Goal: Transaction & Acquisition: Purchase product/service

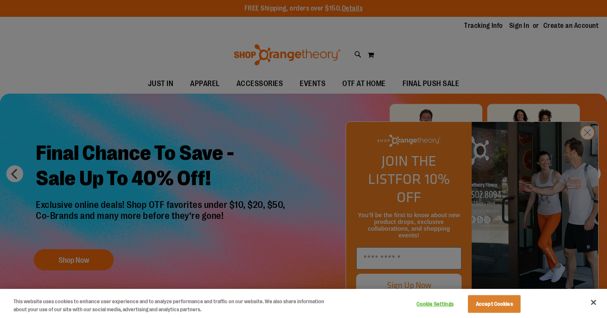
click at [478, 56] on div at bounding box center [303, 159] width 607 height 318
click at [595, 303] on button "Close" at bounding box center [593, 302] width 19 height 19
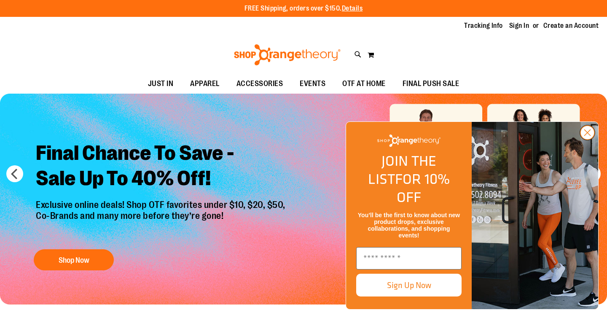
click at [586, 139] on circle "Close dialog" at bounding box center [587, 133] width 14 height 14
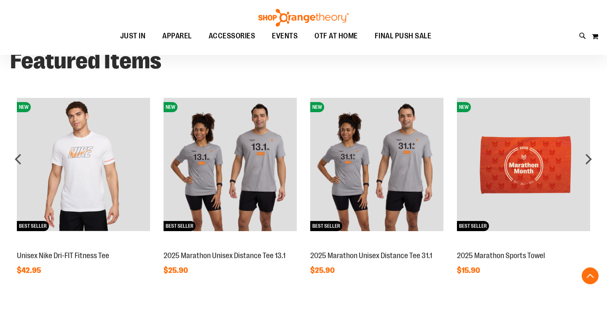
scroll to position [632, 0]
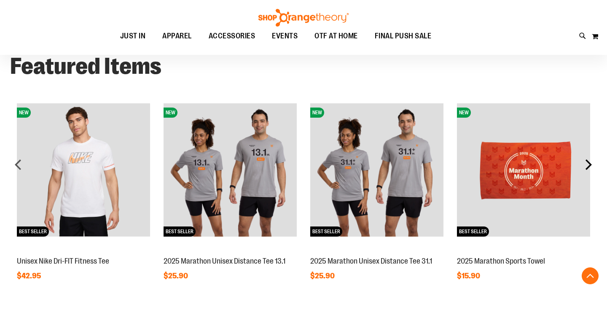
click at [588, 166] on div "next" at bounding box center [588, 164] width 17 height 17
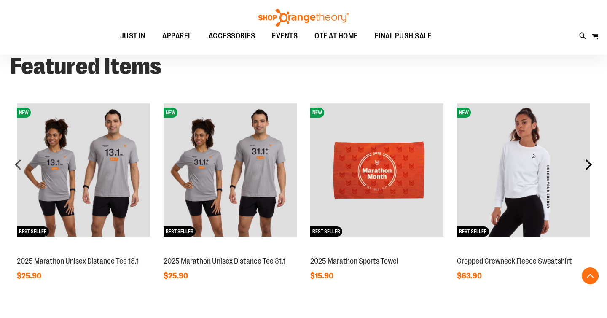
click at [588, 166] on div "next" at bounding box center [588, 164] width 17 height 17
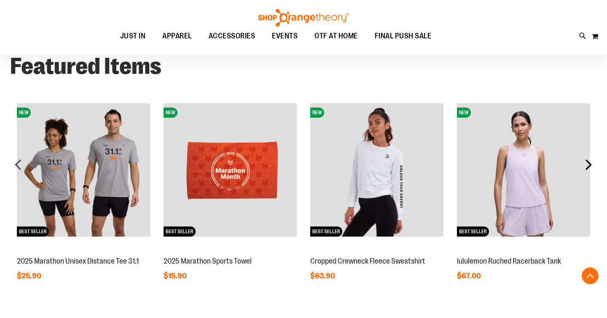
click at [588, 166] on div "next" at bounding box center [588, 164] width 17 height 17
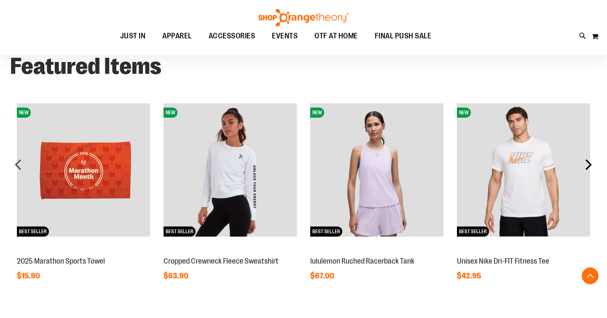
click at [588, 166] on div "next" at bounding box center [588, 164] width 17 height 17
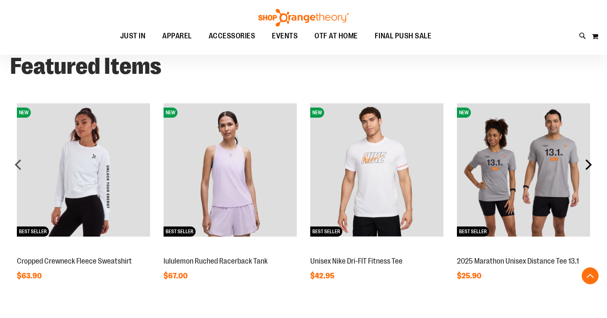
click at [588, 166] on div "next" at bounding box center [588, 164] width 17 height 17
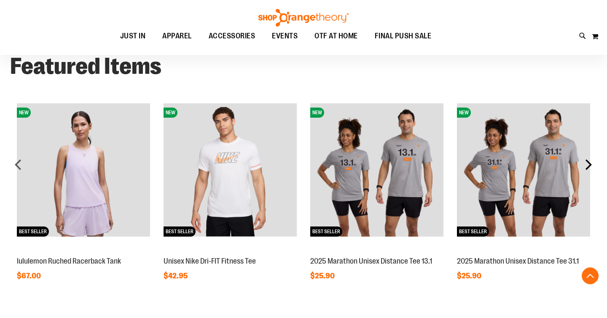
click at [588, 166] on div "next" at bounding box center [588, 164] width 17 height 17
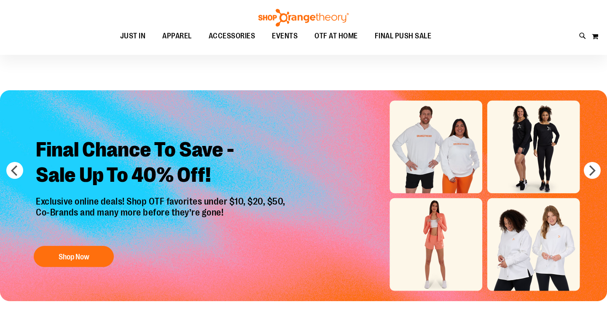
scroll to position [0, 0]
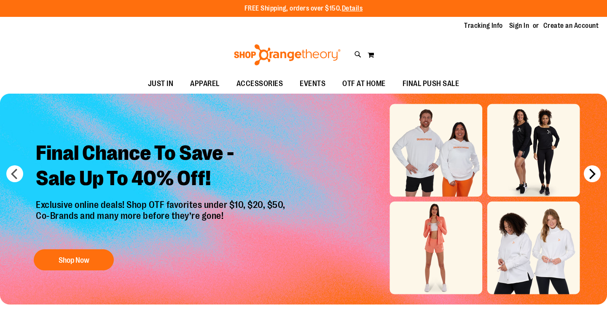
click at [594, 173] on button "next" at bounding box center [592, 173] width 17 height 17
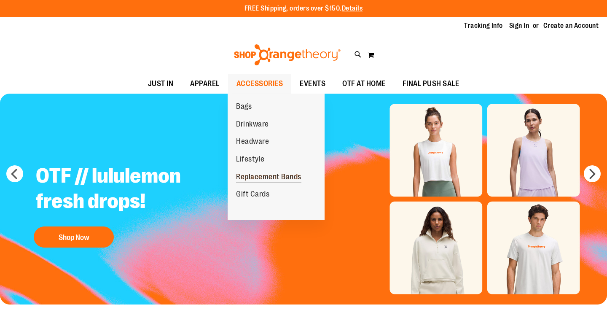
click at [253, 175] on span "Replacement Bands" at bounding box center [268, 177] width 65 height 11
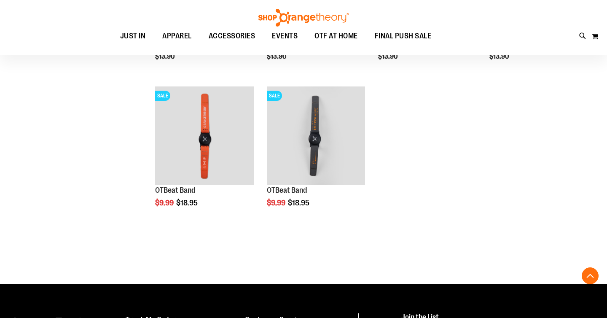
scroll to position [237, 0]
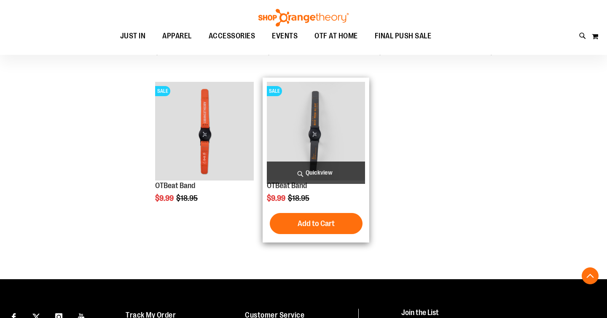
click at [334, 140] on img "product" at bounding box center [316, 131] width 99 height 99
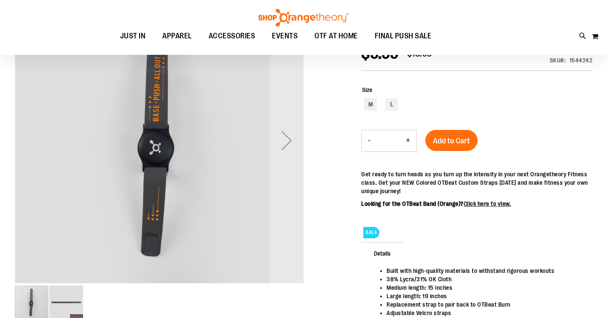
scroll to position [163, 0]
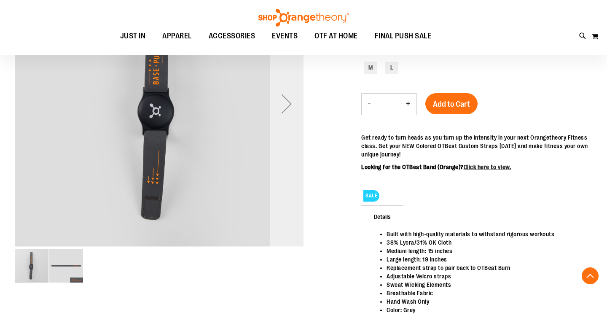
click at [287, 105] on div "Next" at bounding box center [287, 104] width 34 height 34
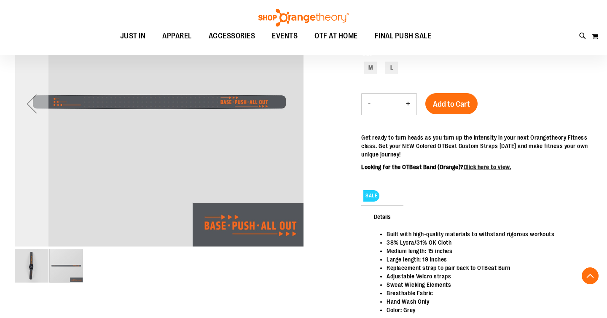
click at [36, 106] on div "Previous" at bounding box center [32, 104] width 34 height 34
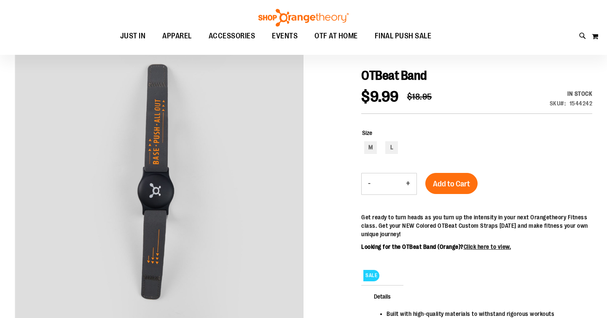
scroll to position [88, 0]
